Goal: Information Seeking & Learning: Learn about a topic

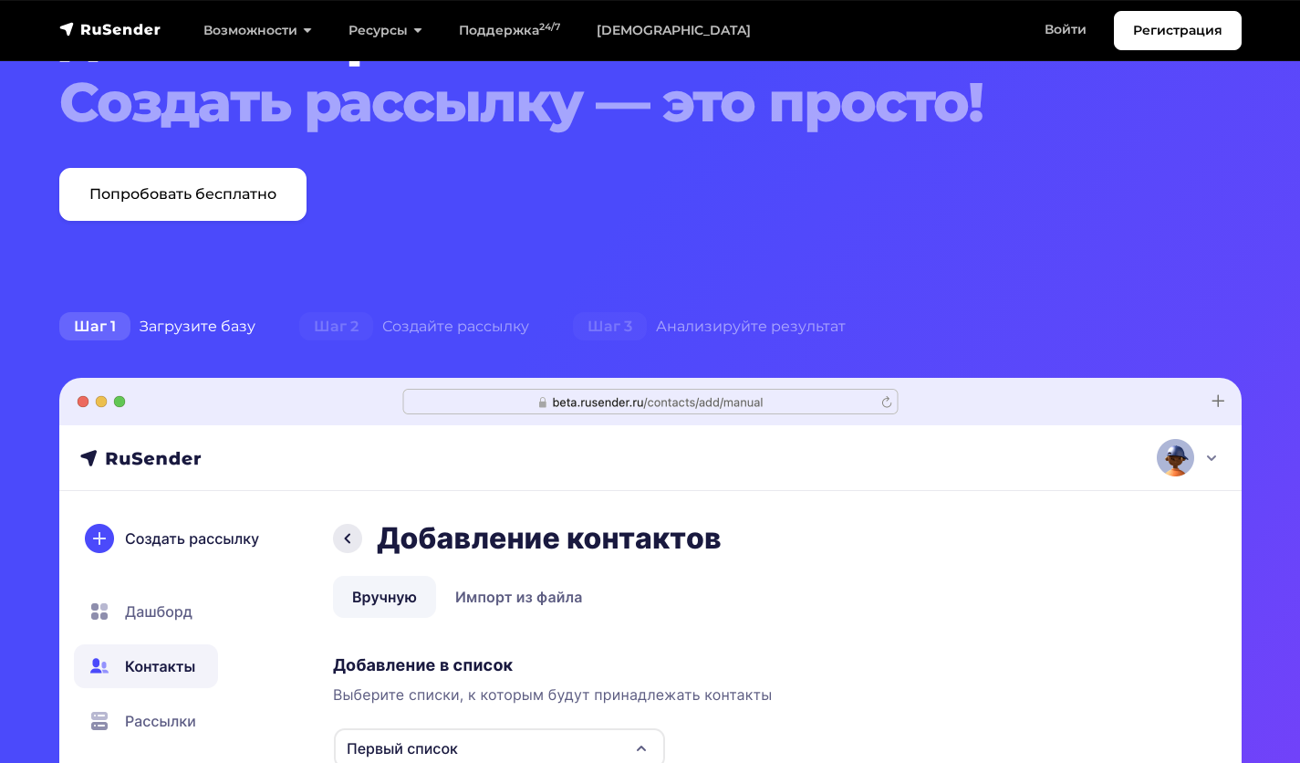
scroll to position [456, 0]
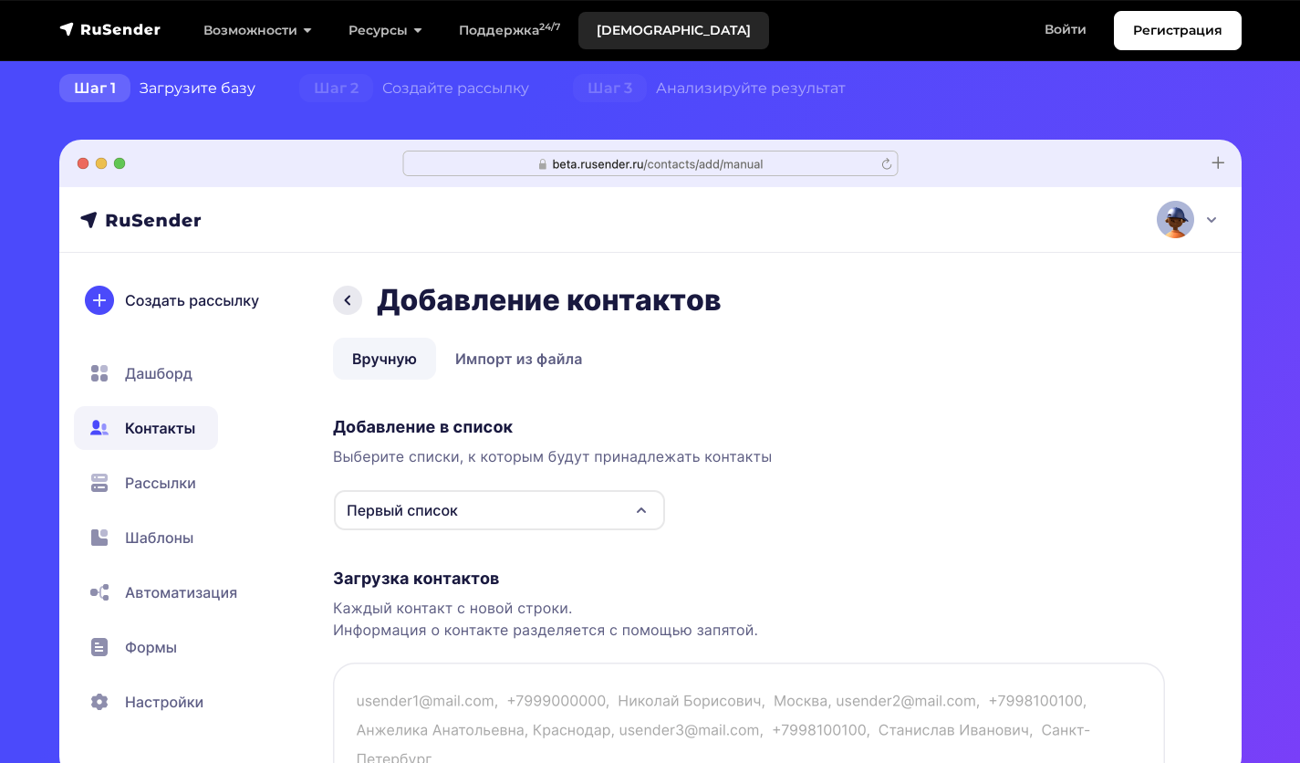
click at [656, 25] on link "[DEMOGRAPHIC_DATA]" at bounding box center [673, 30] width 191 height 37
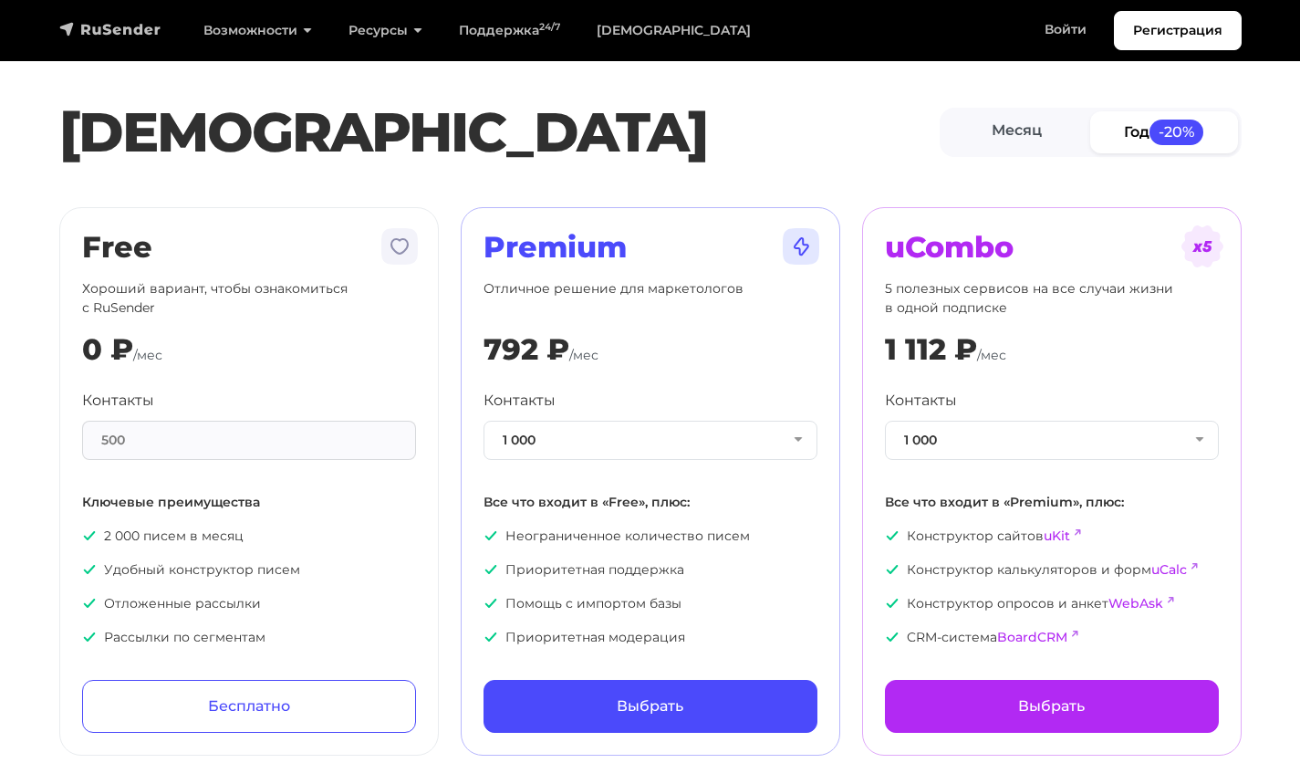
click at [109, 21] on img "navbar" at bounding box center [110, 29] width 102 height 18
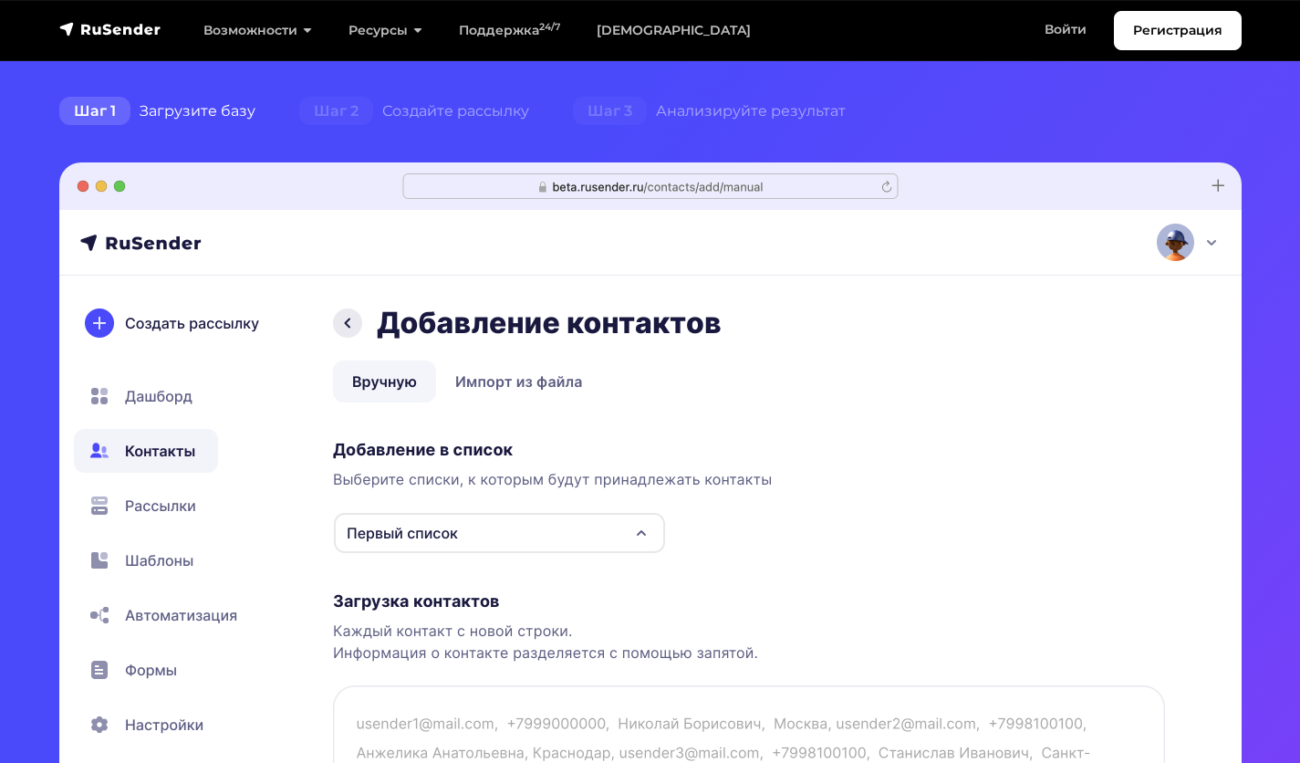
scroll to position [456, 0]
